Goal: Information Seeking & Learning: Learn about a topic

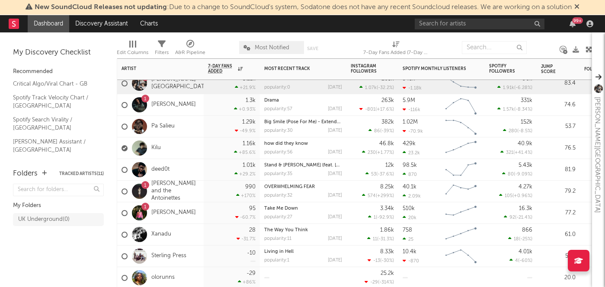
click at [195, 150] on div "Kilu" at bounding box center [160, 148] width 86 height 22
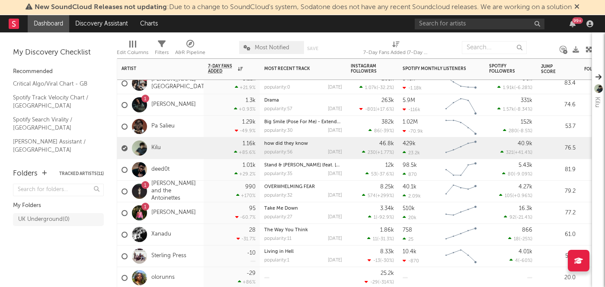
click at [200, 193] on div "1 Sofia and the Antoinettes" at bounding box center [160, 192] width 86 height 22
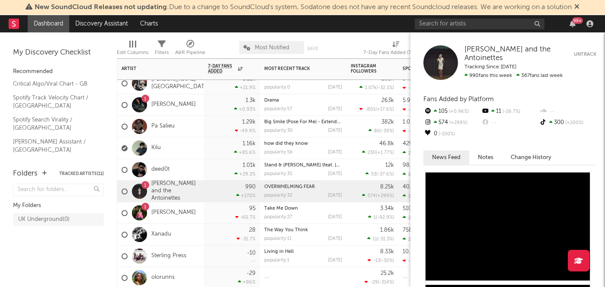
scroll to position [22, 0]
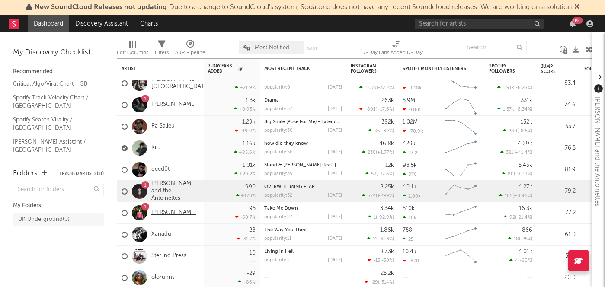
click at [192, 217] on link "[PERSON_NAME]" at bounding box center [173, 212] width 45 height 7
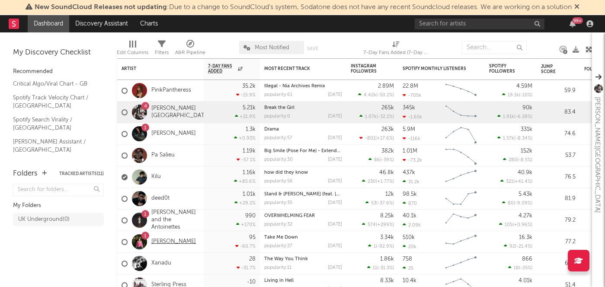
click at [195, 238] on link "[PERSON_NAME]" at bounding box center [173, 241] width 45 height 7
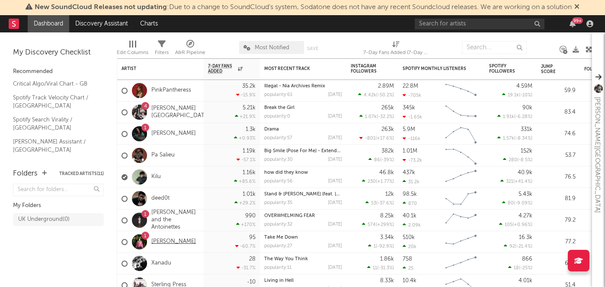
select select "6m"
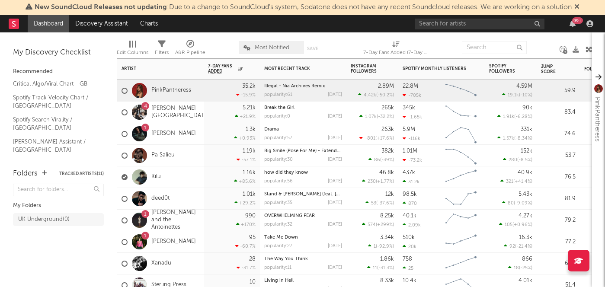
click at [213, 233] on div "95 -60.7 %" at bounding box center [232, 241] width 48 height 21
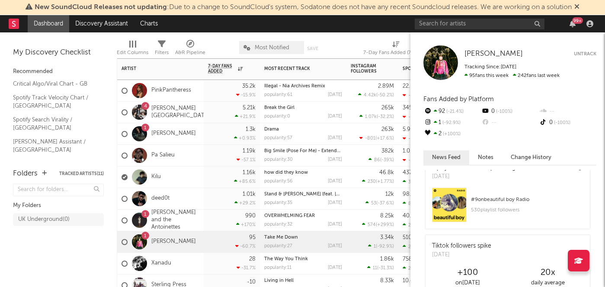
scroll to position [14, 0]
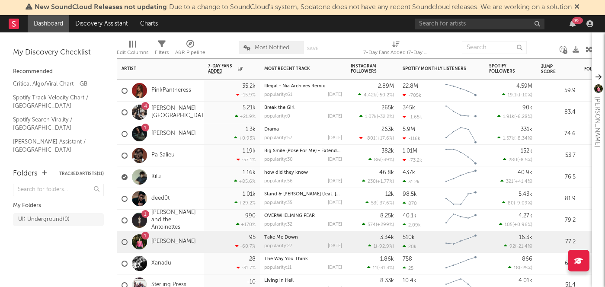
click at [190, 171] on div "Kilu" at bounding box center [160, 177] width 86 height 22
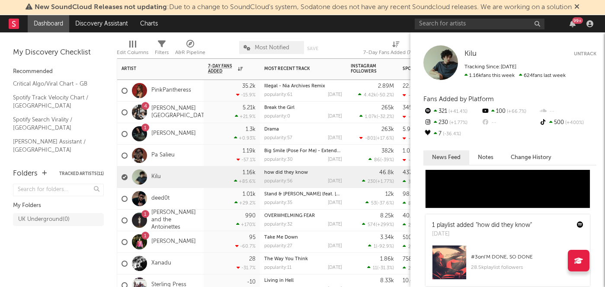
scroll to position [247, 0]
